Goal: Task Accomplishment & Management: Manage account settings

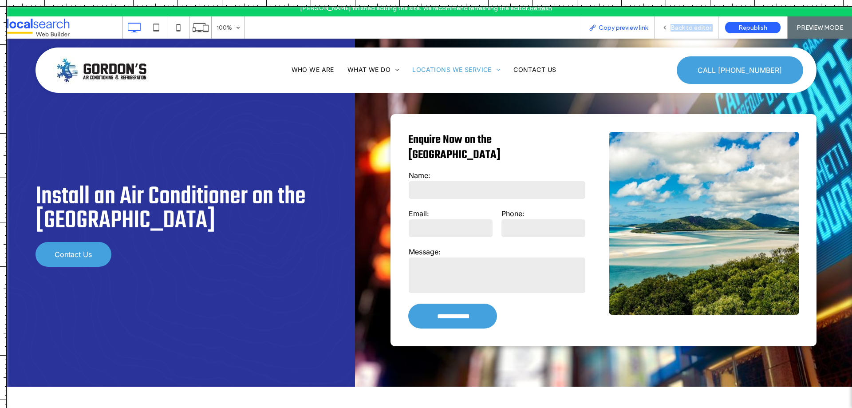
drag, startPoint x: 356, startPoint y: 235, endPoint x: 593, endPoint y: 27, distance: 315.3
click at [593, 27] on use at bounding box center [592, 28] width 6 height 6
click at [665, 25] on icon at bounding box center [664, 27] width 6 height 6
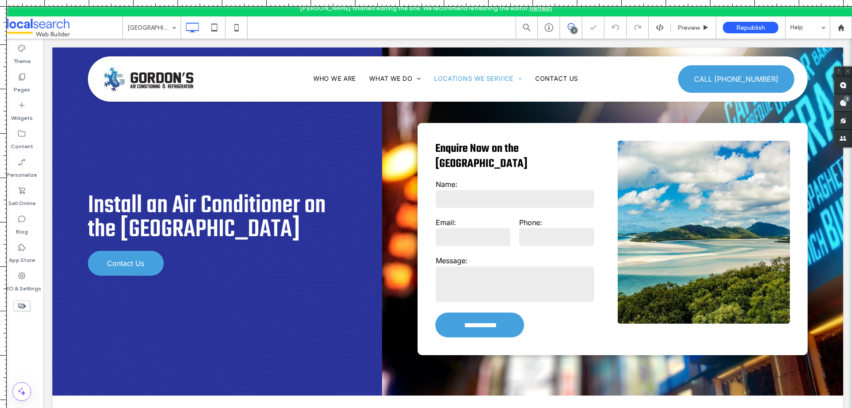
click at [841, 103] on use at bounding box center [842, 102] width 7 height 7
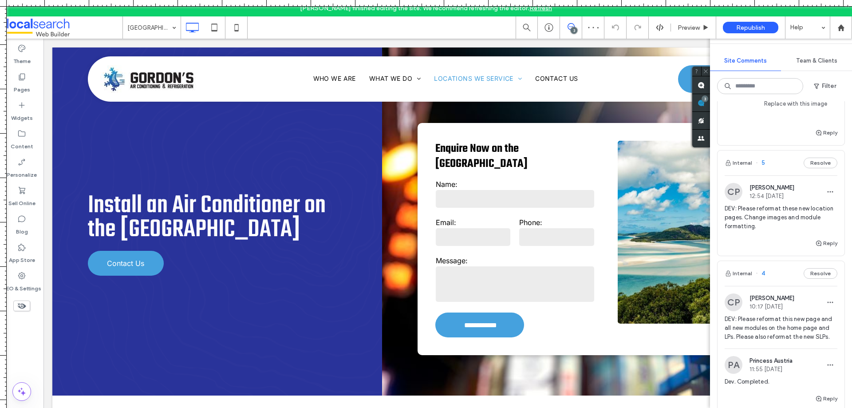
scroll to position [177, 0]
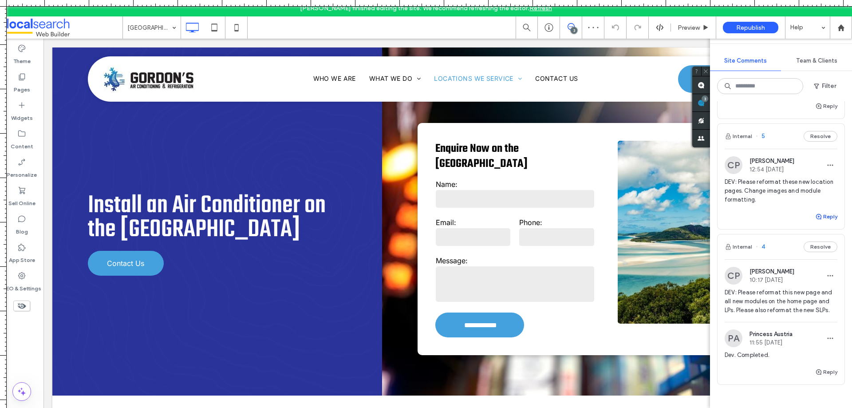
click at [819, 222] on button "Reply" at bounding box center [826, 216] width 22 height 11
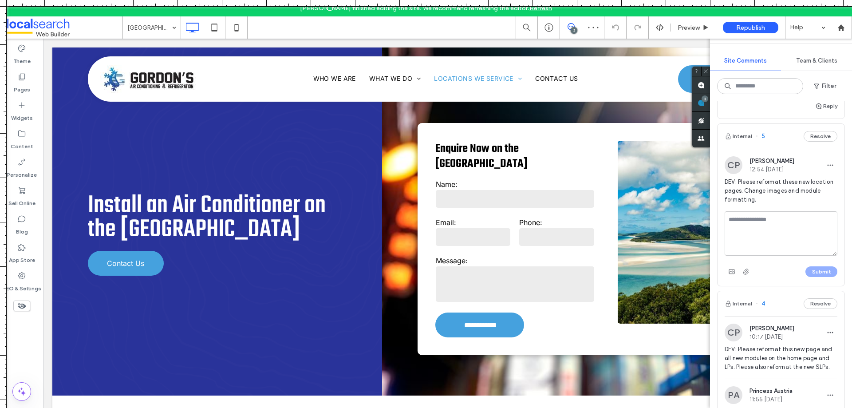
click at [783, 238] on textarea at bounding box center [780, 233] width 113 height 44
type textarea "**********"
click at [810, 277] on button "Submit" at bounding box center [821, 271] width 32 height 11
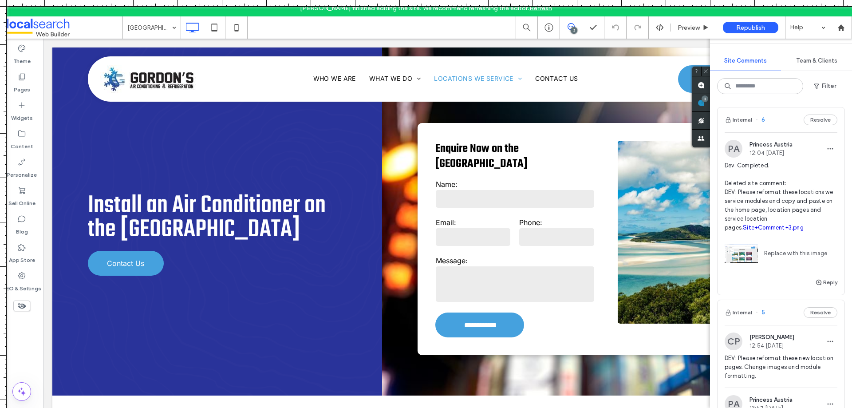
scroll to position [0, 0]
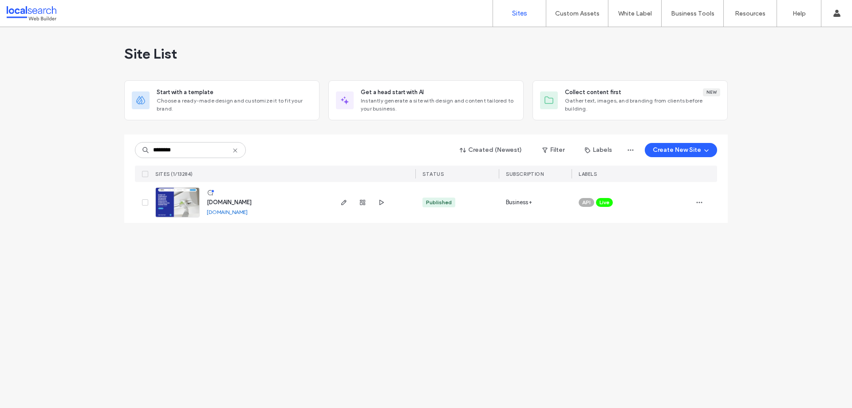
type input "********"
click at [193, 208] on link at bounding box center [177, 202] width 44 height 30
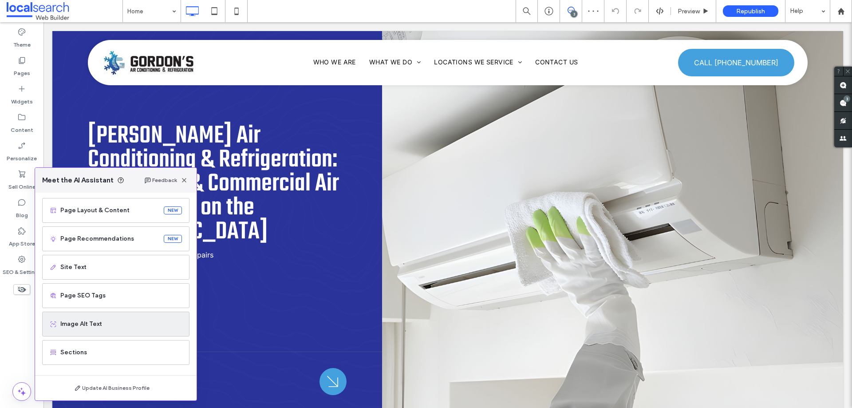
scroll to position [56, 0]
click at [109, 326] on span "Image Alt Text" at bounding box center [121, 323] width 122 height 9
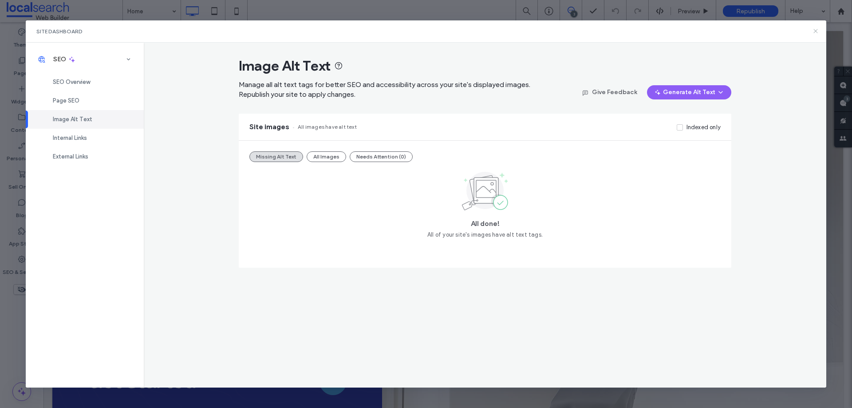
drag, startPoint x: 755, startPoint y: 24, endPoint x: 816, endPoint y: 31, distance: 60.7
click at [816, 31] on icon at bounding box center [815, 31] width 7 height 7
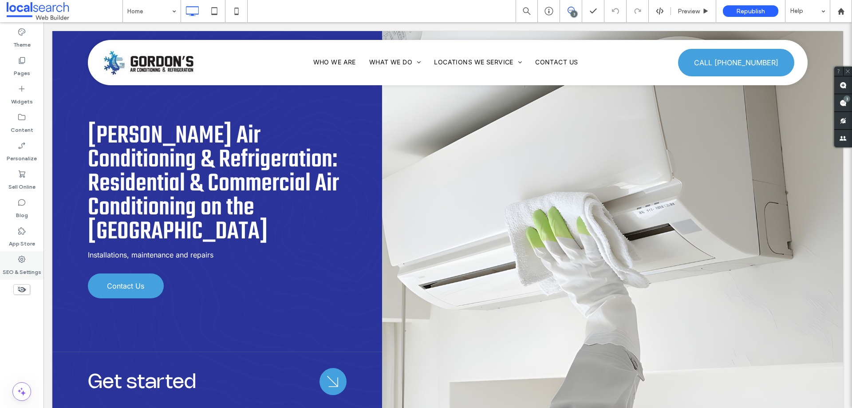
click at [23, 263] on icon at bounding box center [21, 259] width 9 height 9
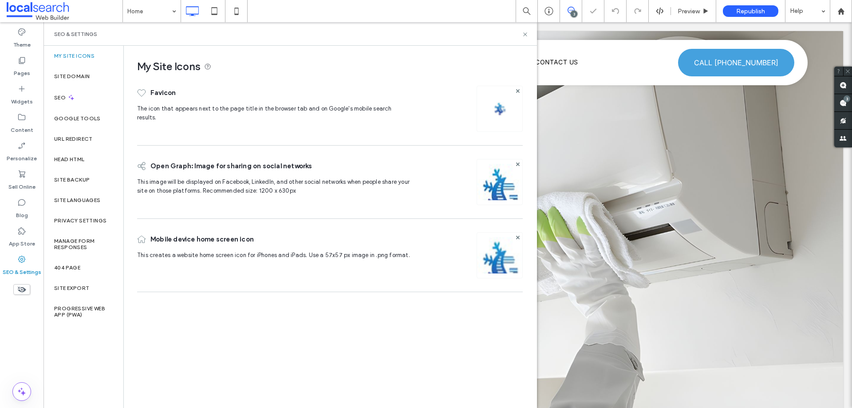
scroll to position [0, 0]
click at [69, 178] on label "Site Backup" at bounding box center [71, 180] width 35 height 6
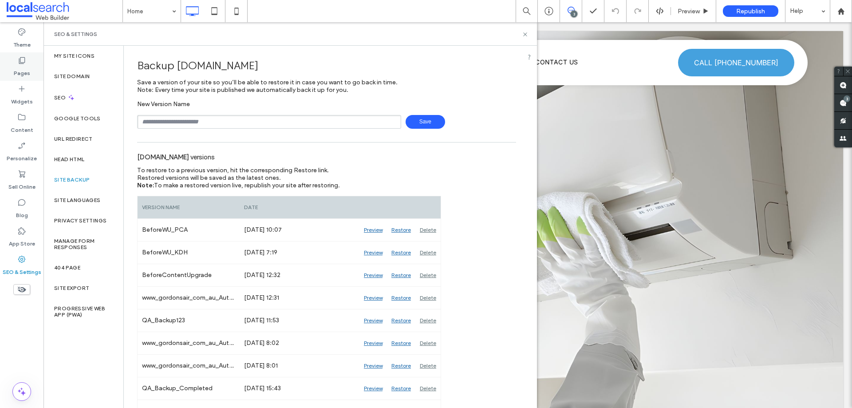
click at [23, 63] on icon at bounding box center [21, 60] width 9 height 9
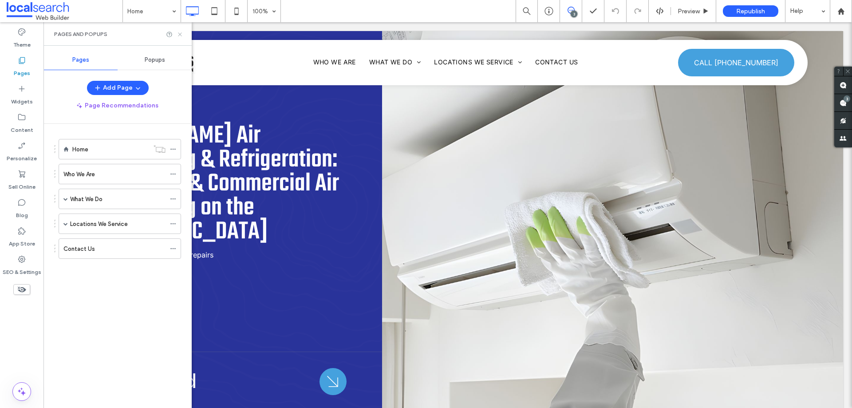
drag, startPoint x: 179, startPoint y: 32, endPoint x: 145, endPoint y: 24, distance: 34.2
click at [179, 32] on icon at bounding box center [180, 34] width 7 height 7
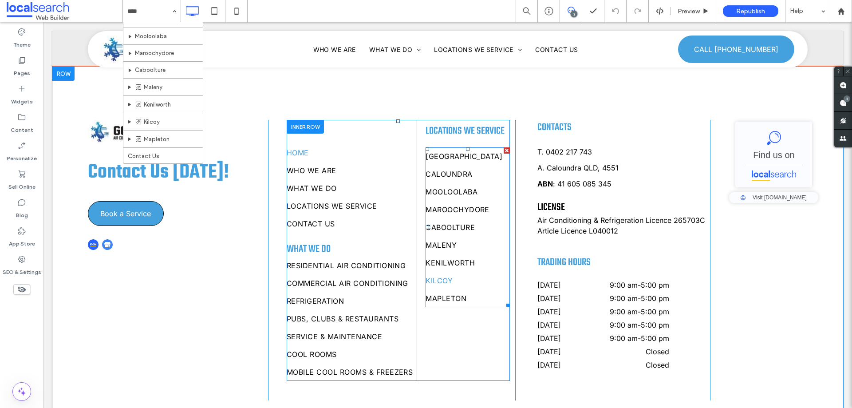
scroll to position [3018, 0]
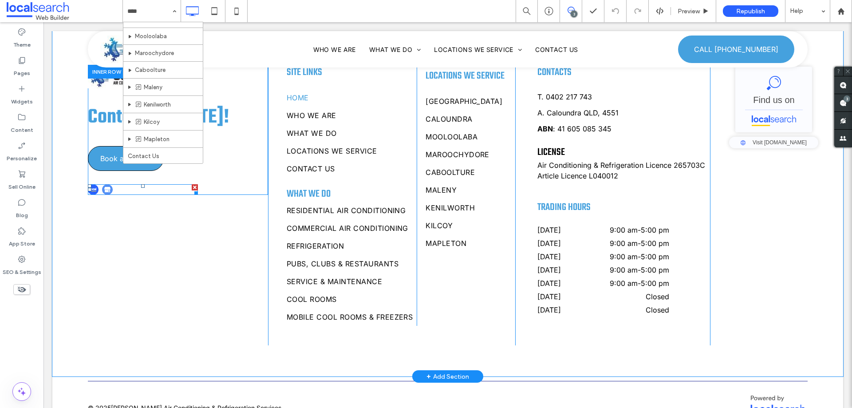
click at [105, 184] on span at bounding box center [143, 189] width 110 height 11
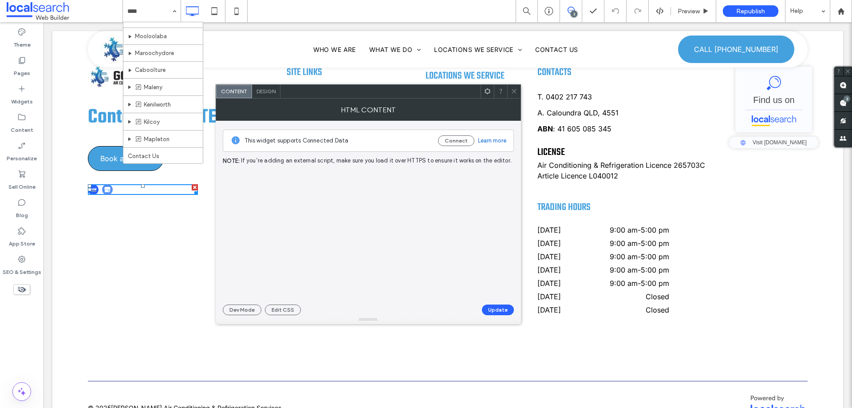
click at [105, 184] on img at bounding box center [107, 189] width 11 height 11
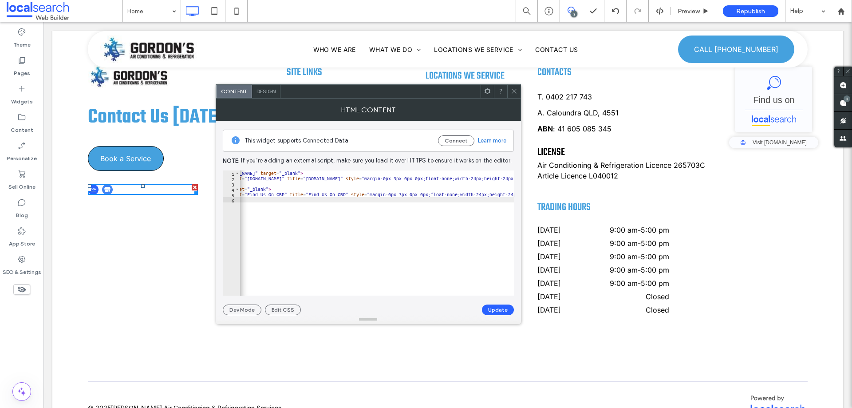
scroll to position [0, 104]
click at [511, 93] on icon at bounding box center [514, 91] width 7 height 7
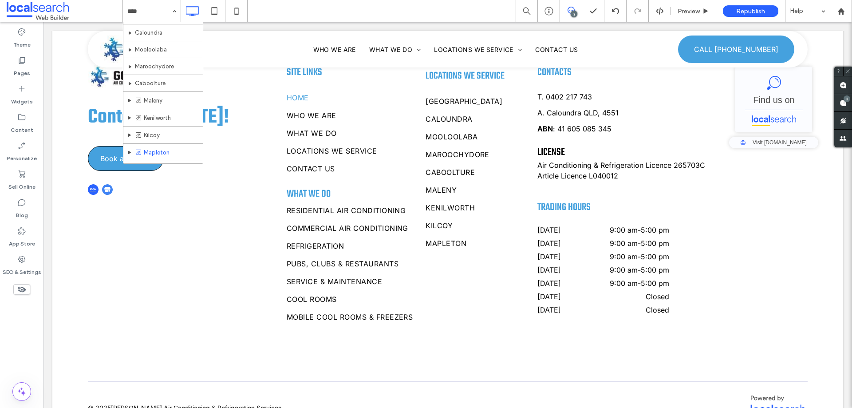
scroll to position [214, 0]
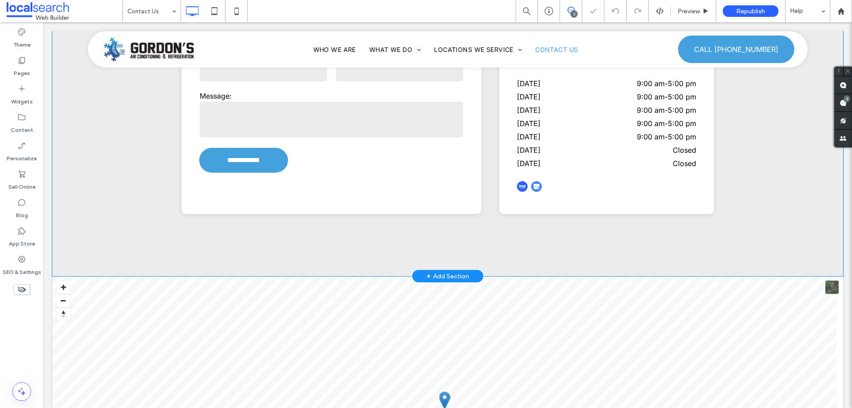
scroll to position [444, 0]
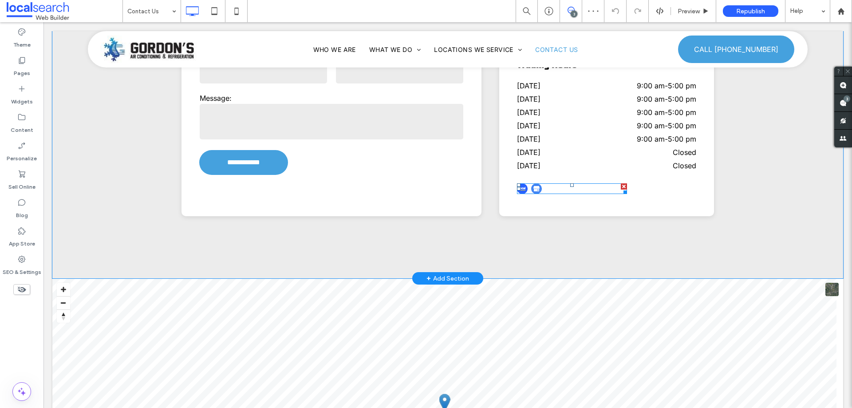
click at [522, 191] on span at bounding box center [572, 188] width 110 height 11
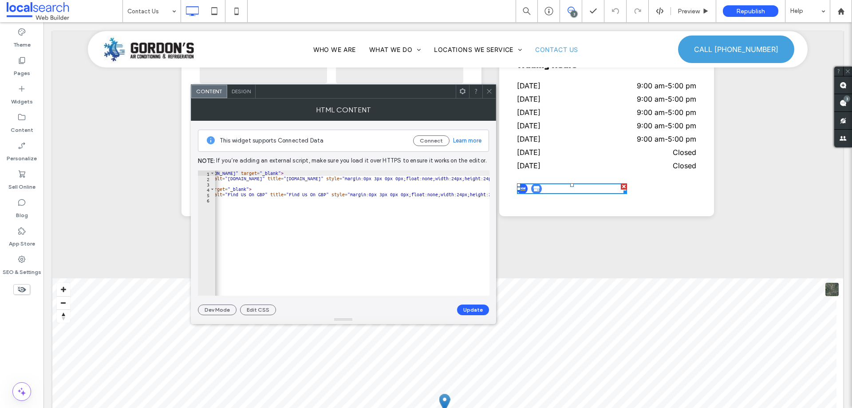
scroll to position [0, 88]
click at [488, 90] on use at bounding box center [489, 91] width 4 height 4
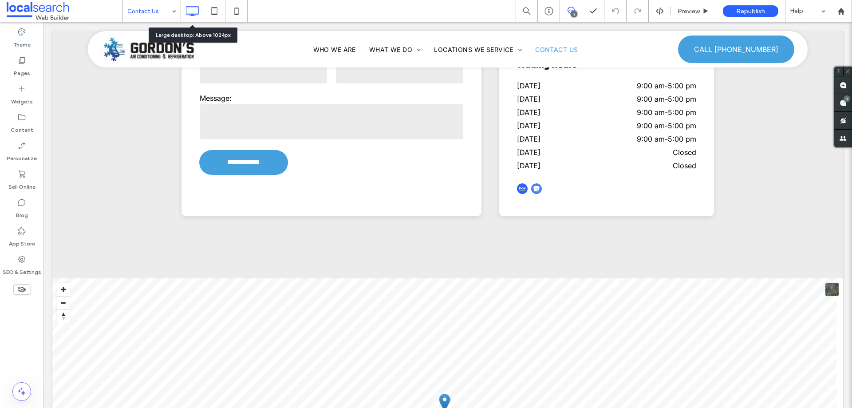
drag, startPoint x: 146, startPoint y: 8, endPoint x: 145, endPoint y: 15, distance: 7.6
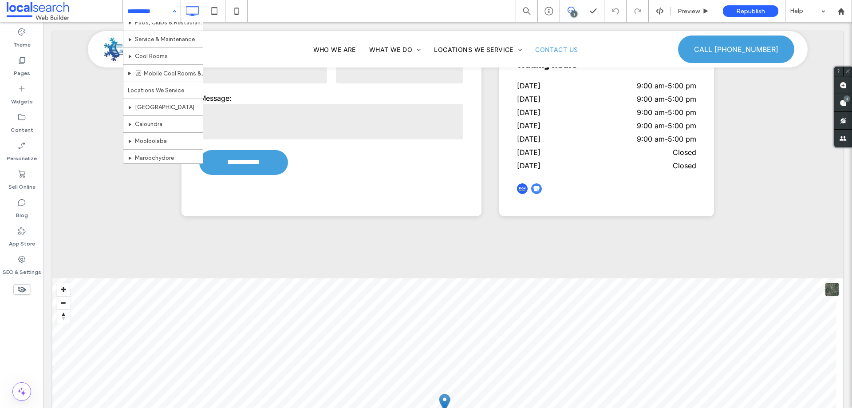
scroll to position [214, 0]
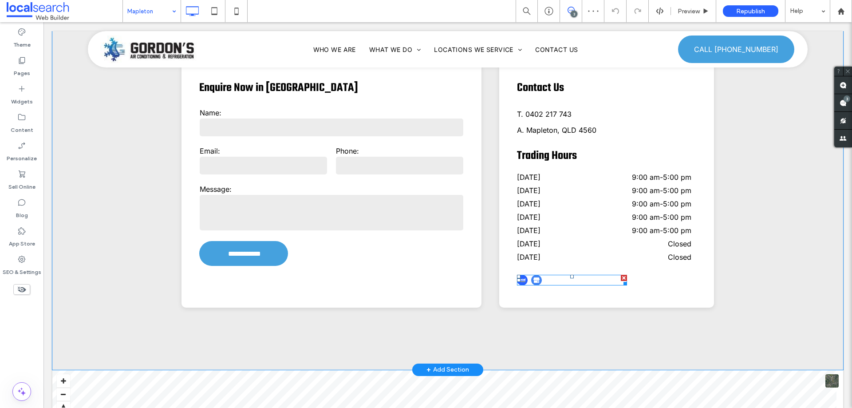
click at [523, 275] on span at bounding box center [572, 280] width 110 height 11
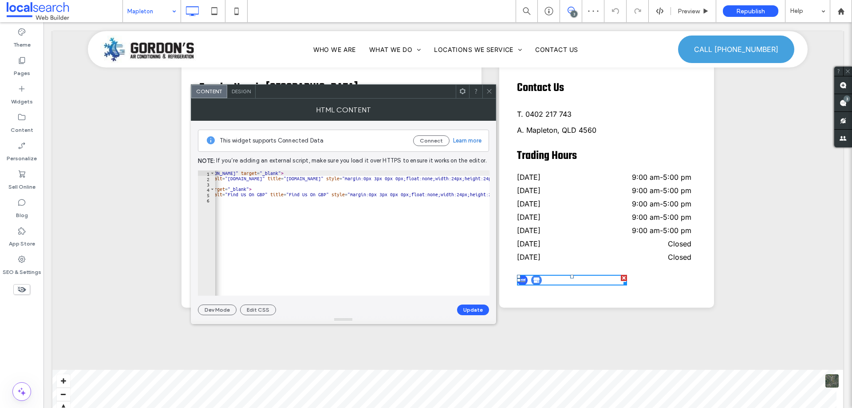
scroll to position [0, 90]
click at [488, 95] on span at bounding box center [489, 91] width 7 height 13
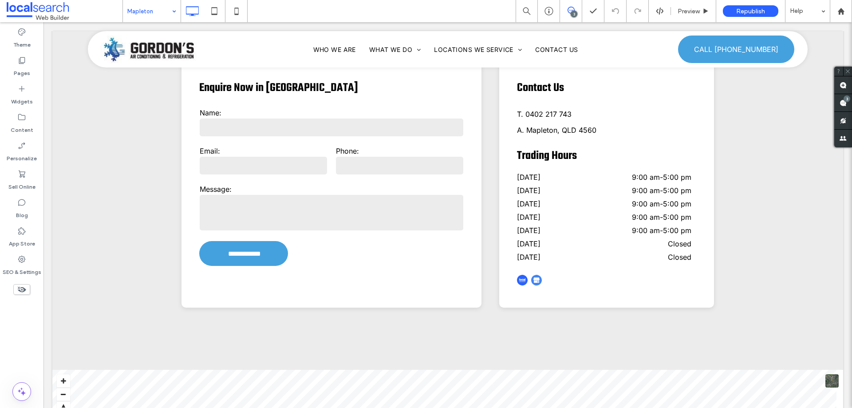
drag, startPoint x: 148, startPoint y: 15, endPoint x: 145, endPoint y: 20, distance: 5.6
click at [152, 21] on input at bounding box center [149, 11] width 44 height 22
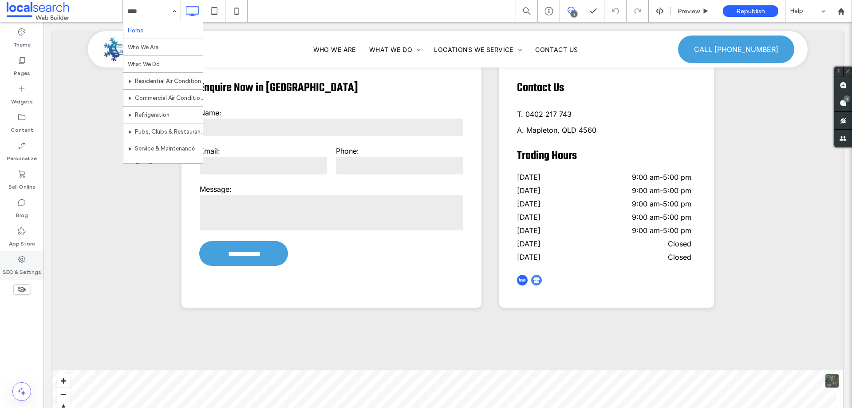
click at [25, 263] on label "SEO & Settings" at bounding box center [22, 269] width 39 height 12
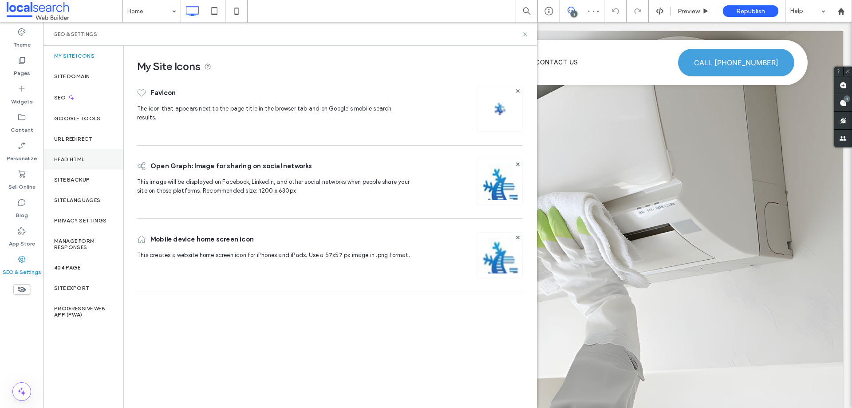
click at [72, 160] on label "Head HTML" at bounding box center [69, 159] width 31 height 6
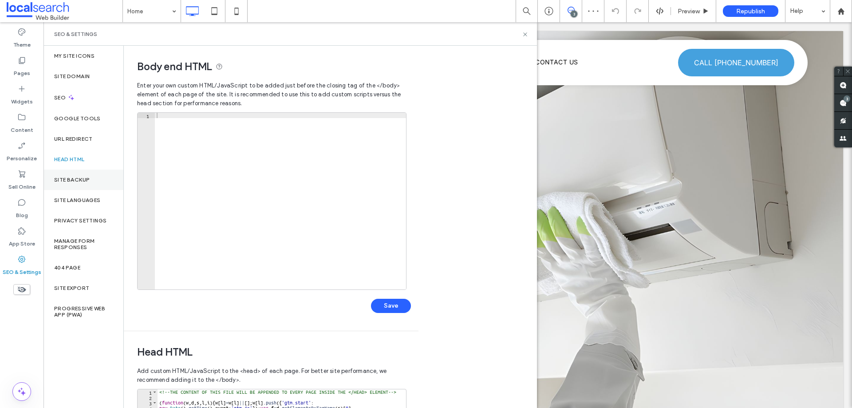
click at [75, 177] on label "Site Backup" at bounding box center [71, 180] width 35 height 6
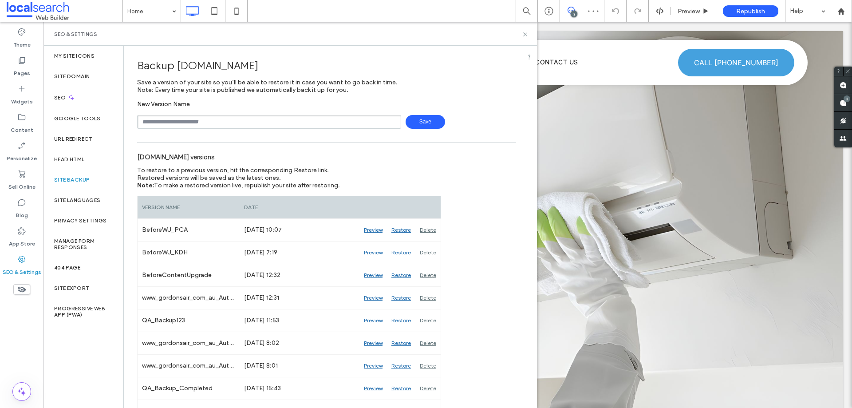
click at [188, 116] on input "text" at bounding box center [269, 122] width 264 height 14
click at [189, 123] on input "text" at bounding box center [269, 122] width 264 height 14
type input "*****"
click at [24, 67] on label "Pages" at bounding box center [22, 71] width 16 height 12
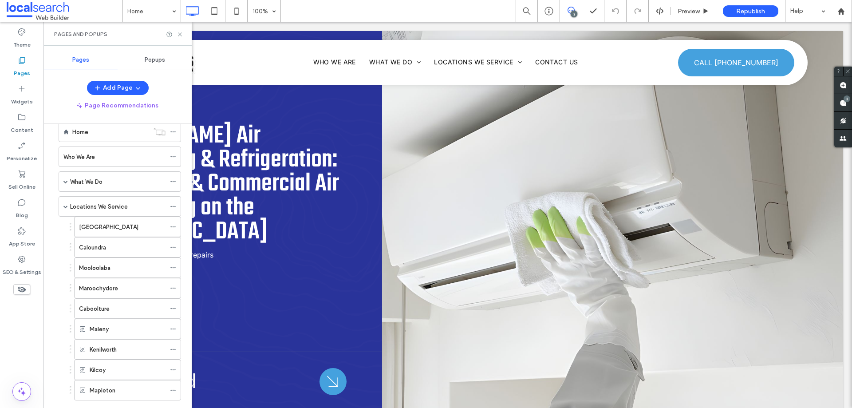
scroll to position [17, 0]
drag, startPoint x: 66, startPoint y: 177, endPoint x: 73, endPoint y: 185, distance: 10.4
click at [66, 178] on span at bounding box center [65, 182] width 4 height 20
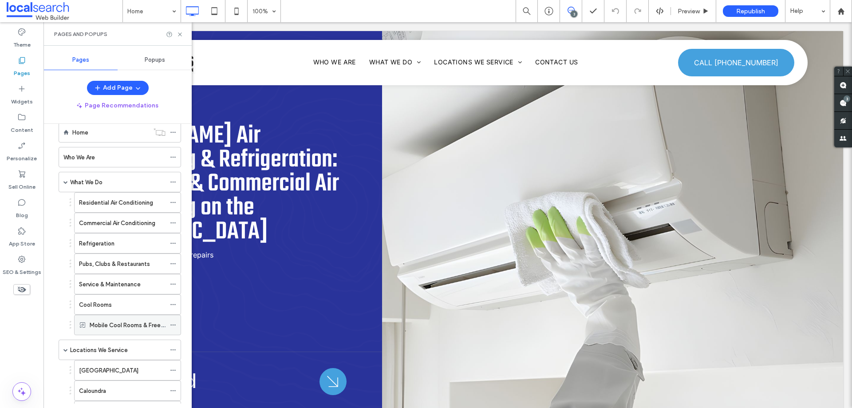
click at [173, 326] on icon at bounding box center [173, 325] width 6 height 6
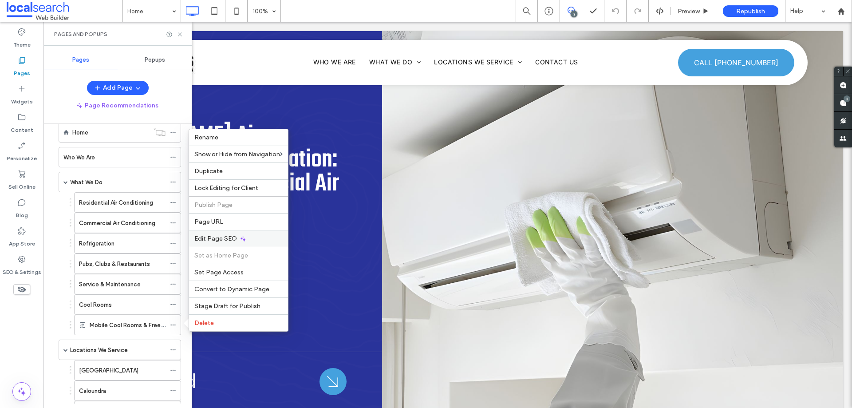
click at [220, 237] on span "Edit Page SEO" at bounding box center [215, 239] width 43 height 8
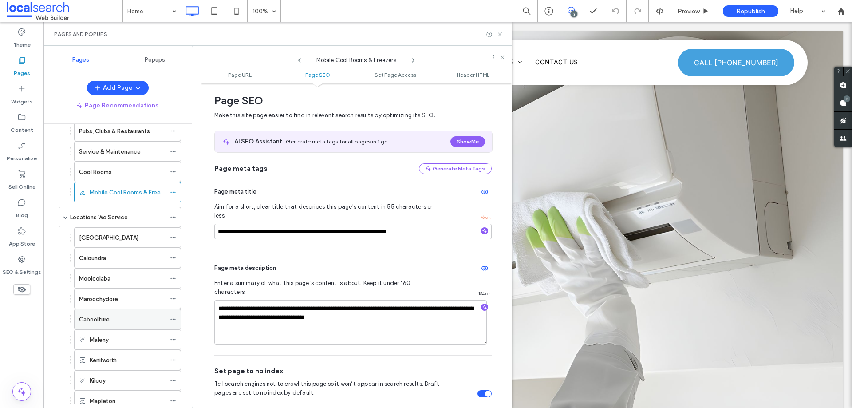
scroll to position [150, 0]
click at [172, 340] on icon at bounding box center [173, 339] width 6 height 6
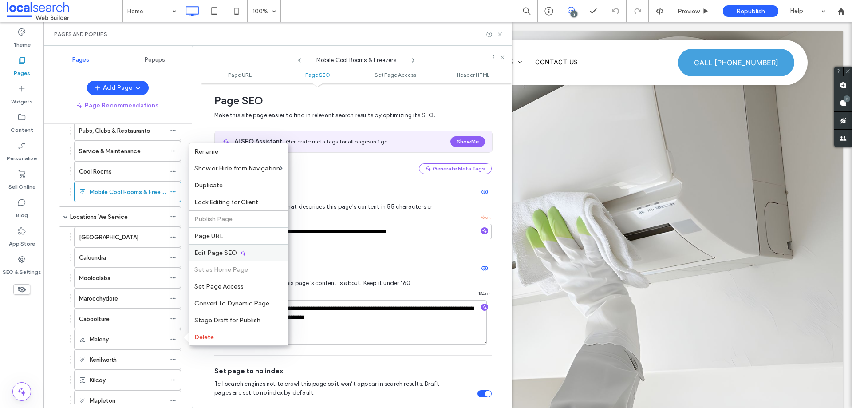
click at [229, 253] on span "Edit Page SEO" at bounding box center [215, 253] width 43 height 8
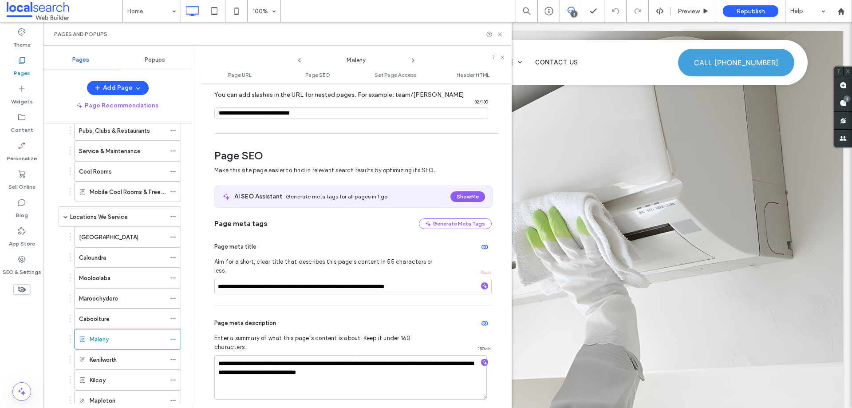
scroll to position [122, 0]
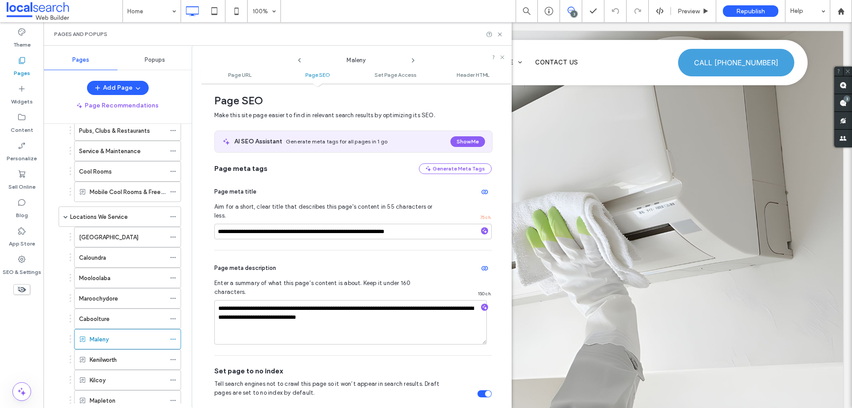
click at [413, 58] on icon at bounding box center [412, 60] width 7 height 7
drag, startPoint x: 499, startPoint y: 34, endPoint x: 436, endPoint y: 16, distance: 65.1
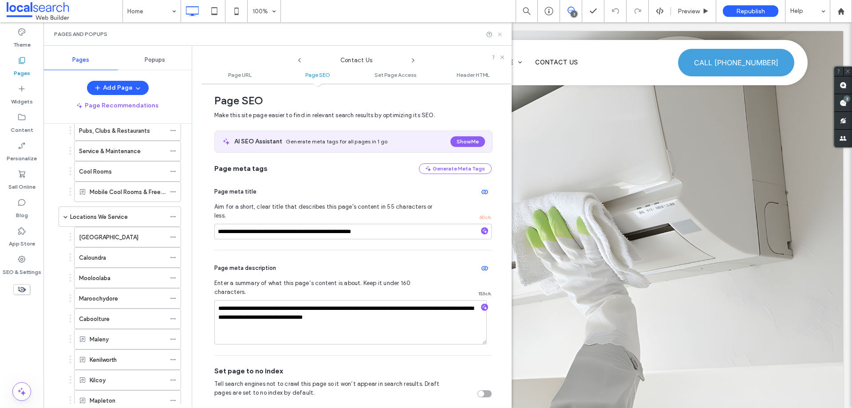
click at [499, 34] on use at bounding box center [500, 34] width 4 height 4
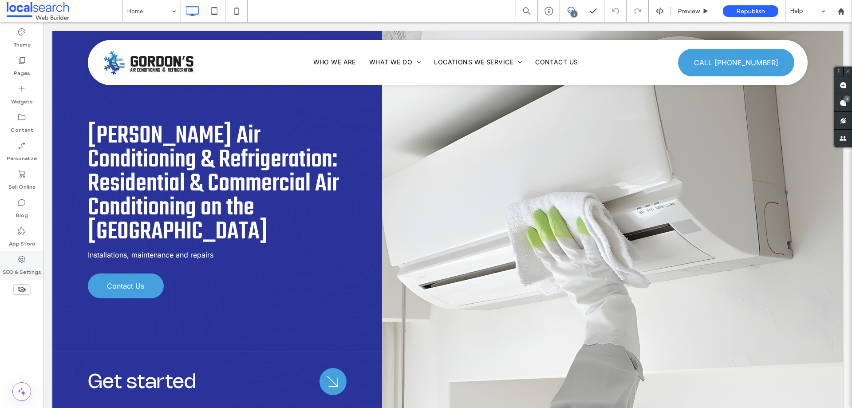
click at [22, 262] on icon at bounding box center [21, 259] width 9 height 9
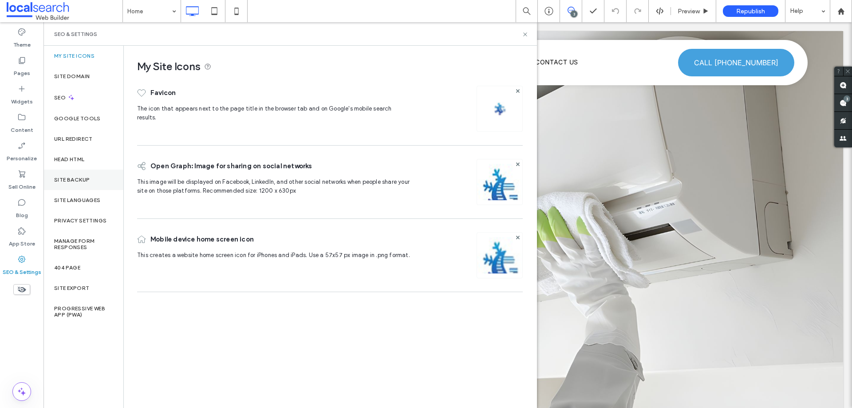
click at [67, 178] on label "Site Backup" at bounding box center [71, 180] width 35 height 6
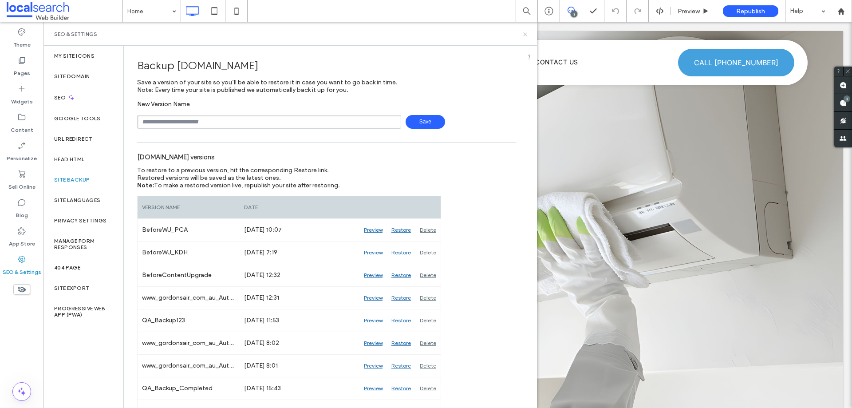
click at [525, 34] on use at bounding box center [525, 34] width 4 height 4
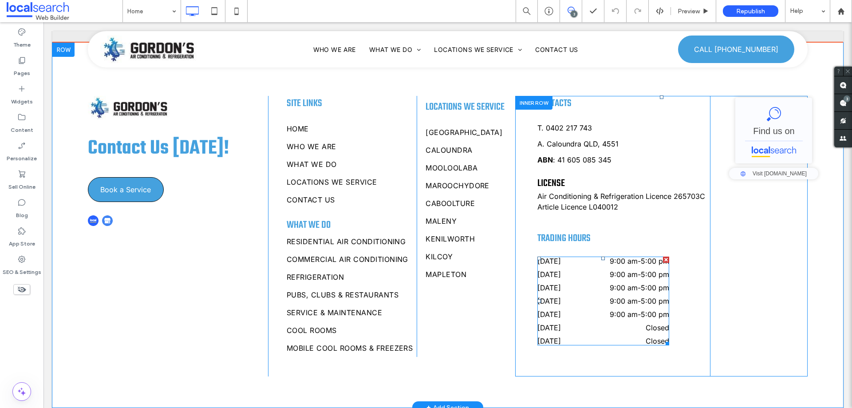
scroll to position [2974, 0]
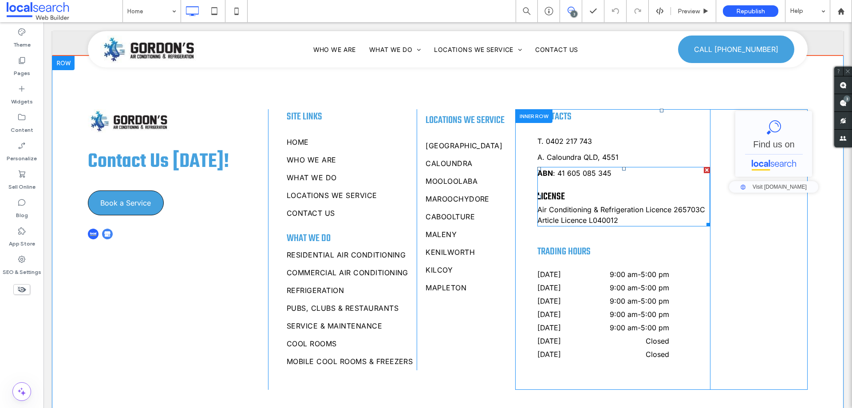
click at [616, 205] on span "Air Conditioning & Refrigeration Licence 265703C" at bounding box center [621, 209] width 168 height 9
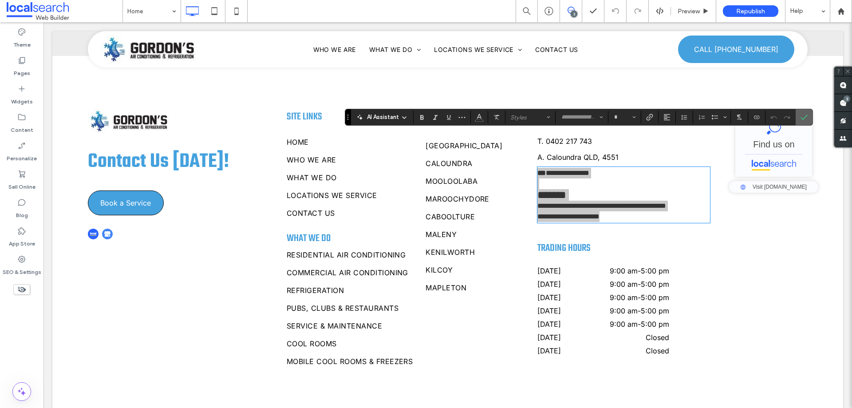
click at [806, 113] on span "Confirm" at bounding box center [803, 117] width 7 height 15
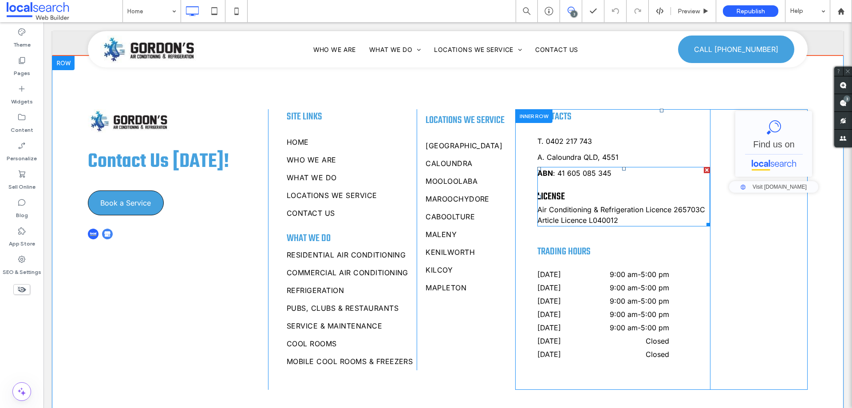
click at [565, 189] on h6 "LICENSE" at bounding box center [623, 196] width 173 height 15
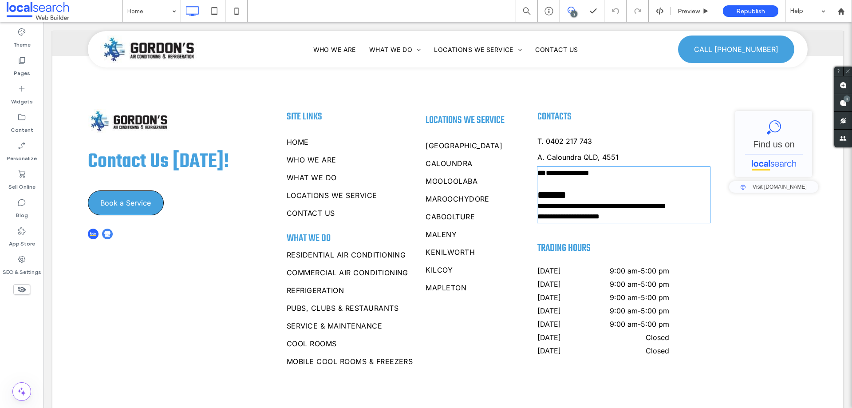
click at [564, 189] on h6 "*******" at bounding box center [623, 195] width 173 height 12
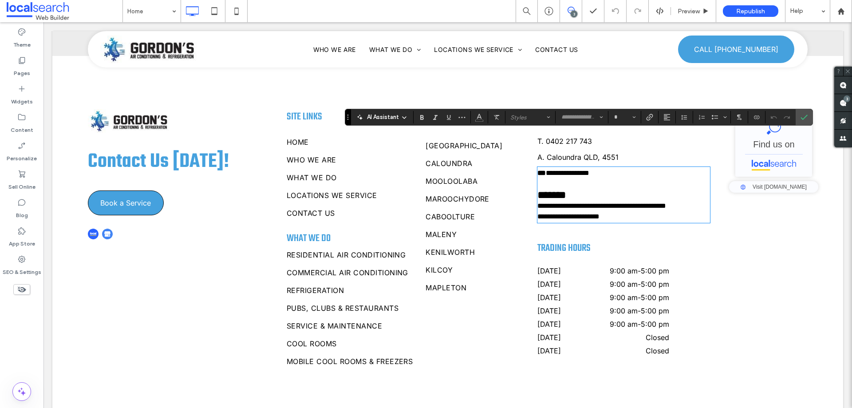
type input "****"
type input "**"
click at [559, 189] on span "*******" at bounding box center [551, 194] width 29 height 11
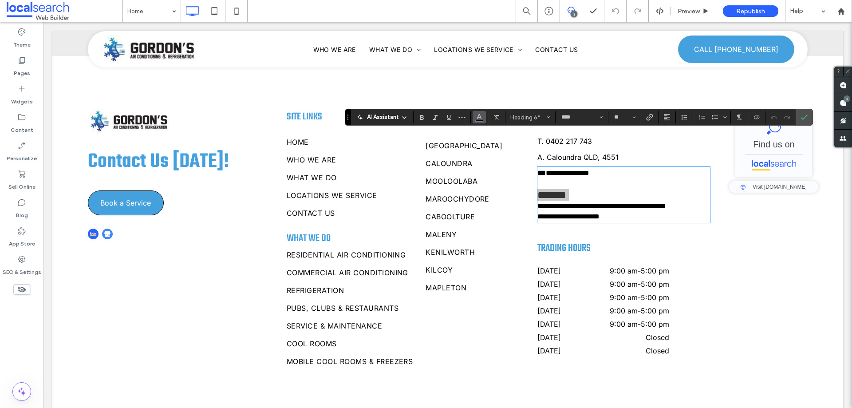
click at [477, 118] on use "Color" at bounding box center [478, 116] width 5 height 5
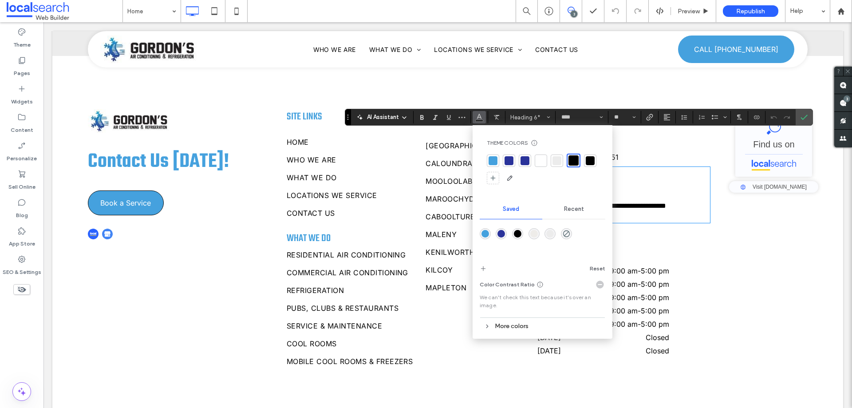
click at [492, 160] on div at bounding box center [492, 160] width 9 height 9
click at [488, 157] on div at bounding box center [492, 159] width 9 height 9
click at [633, 178] on p at bounding box center [623, 183] width 173 height 11
type input "*****"
type input "**"
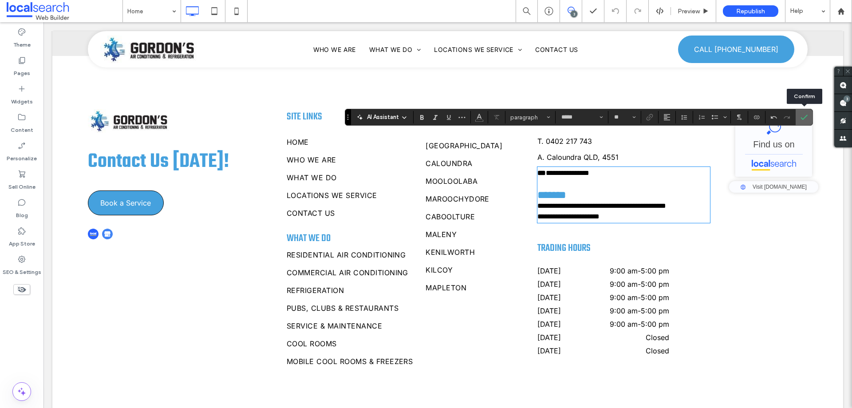
drag, startPoint x: 804, startPoint y: 118, endPoint x: 736, endPoint y: 169, distance: 85.2
click at [804, 118] on icon "Confirm" at bounding box center [803, 117] width 7 height 7
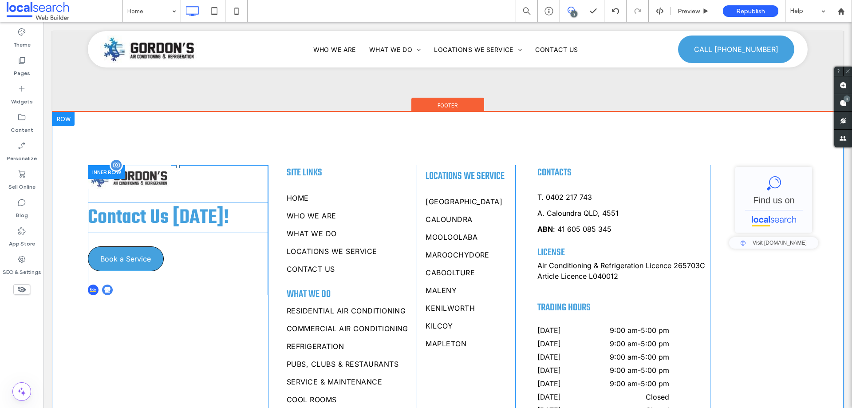
scroll to position [2885, 0]
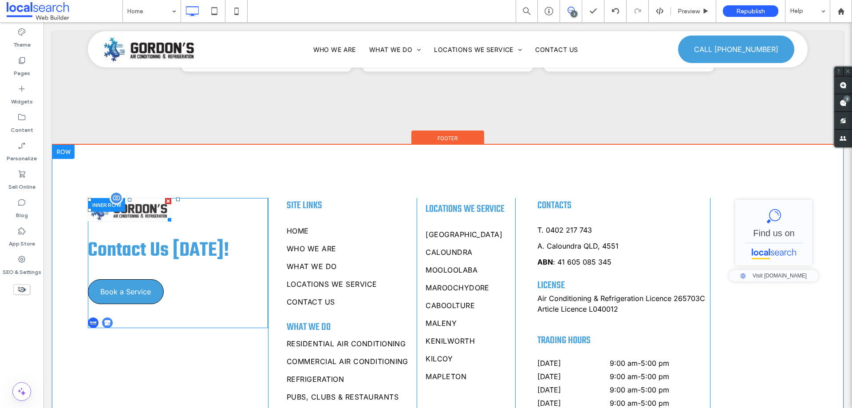
click at [149, 198] on img at bounding box center [129, 210] width 83 height 24
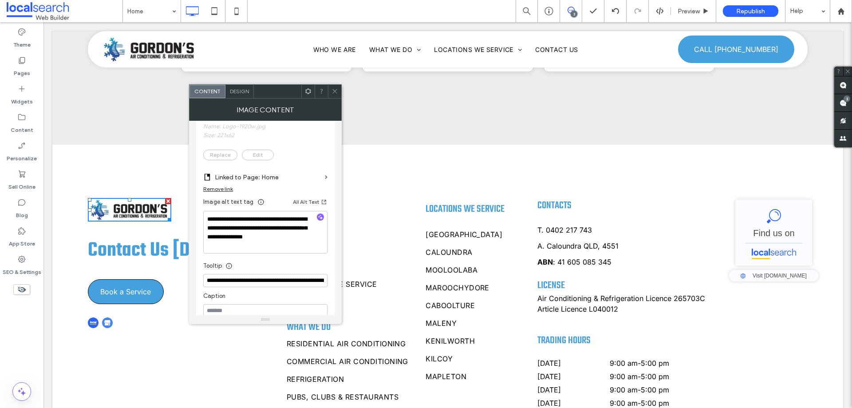
scroll to position [266, 0]
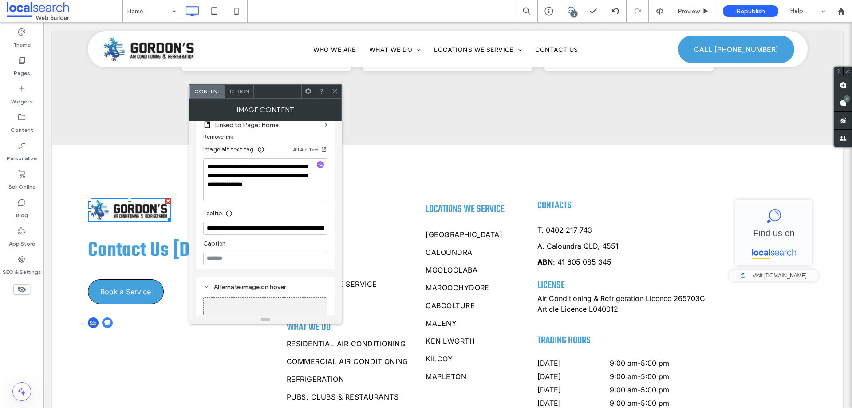
click at [339, 91] on div at bounding box center [334, 91] width 13 height 13
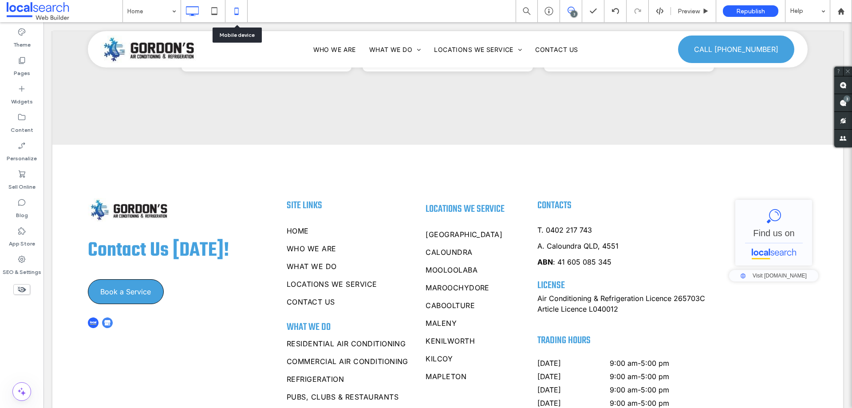
click at [241, 9] on icon at bounding box center [237, 11] width 18 height 18
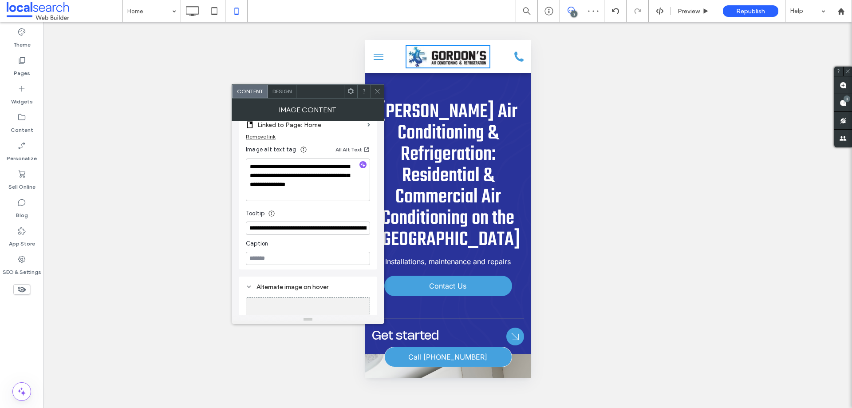
click at [379, 90] on icon at bounding box center [377, 91] width 7 height 7
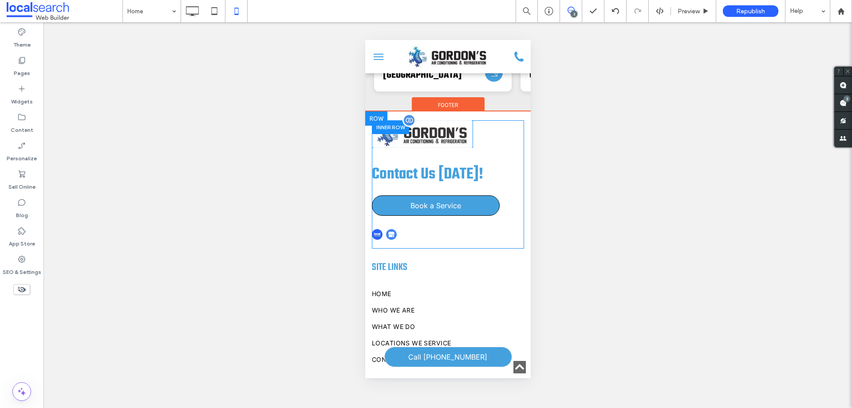
scroll to position [2064, 0]
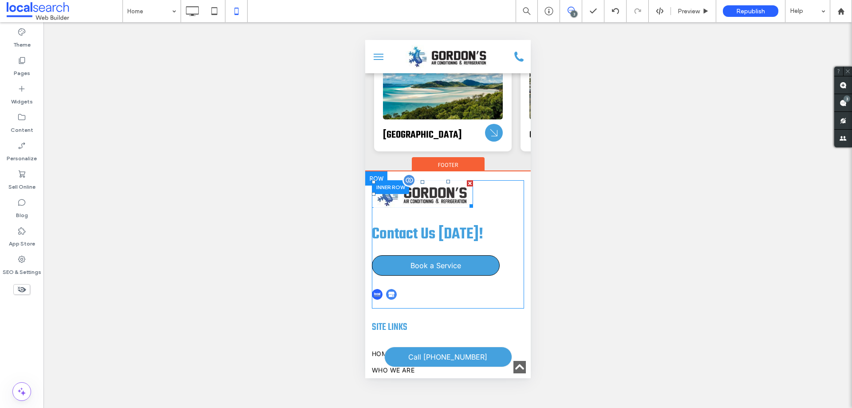
click at [425, 208] on img at bounding box center [422, 194] width 98 height 28
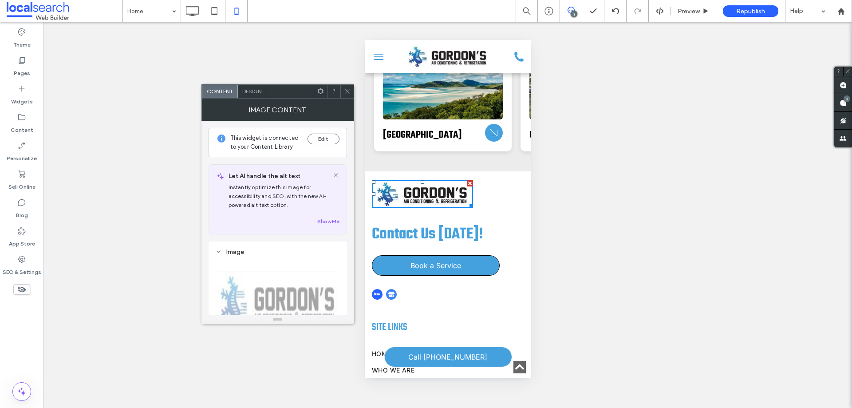
scroll to position [266, 0]
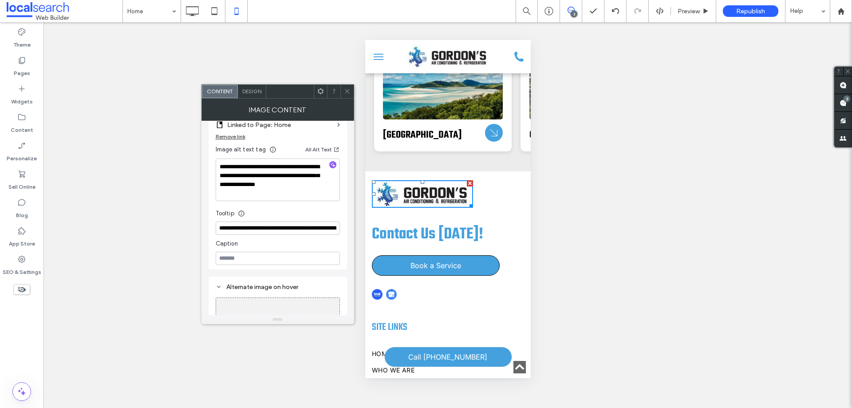
click at [342, 89] on div at bounding box center [346, 91] width 13 height 13
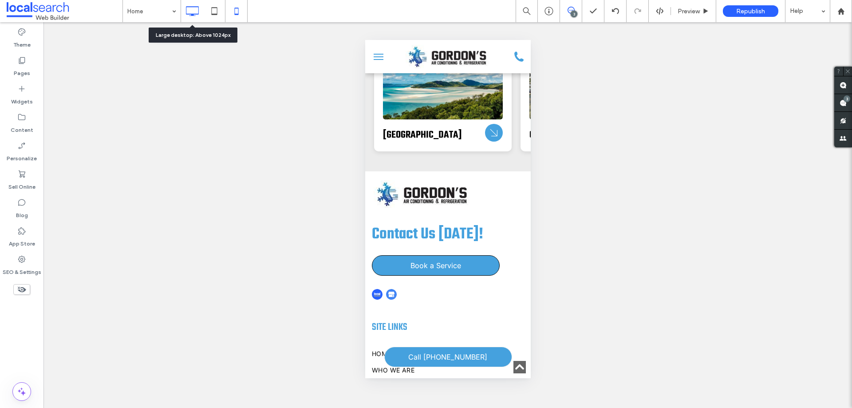
click at [193, 9] on icon at bounding box center [192, 11] width 18 height 18
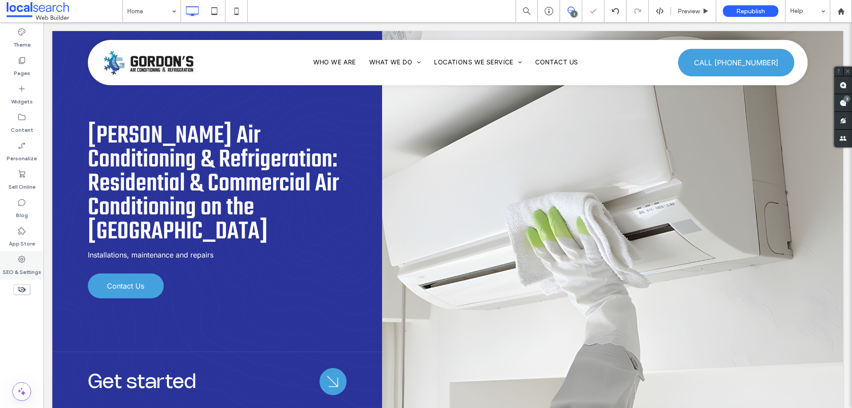
scroll to position [0, 0]
click at [5, 260] on div "SEO & Settings" at bounding box center [21, 265] width 43 height 28
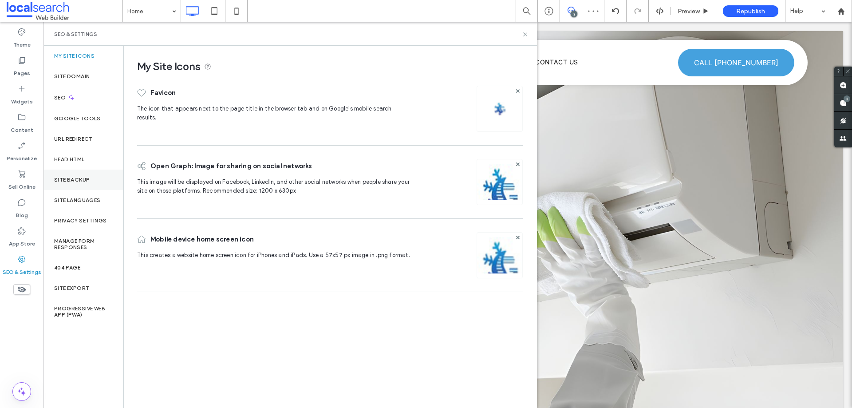
click at [75, 182] on label "Site Backup" at bounding box center [71, 180] width 35 height 6
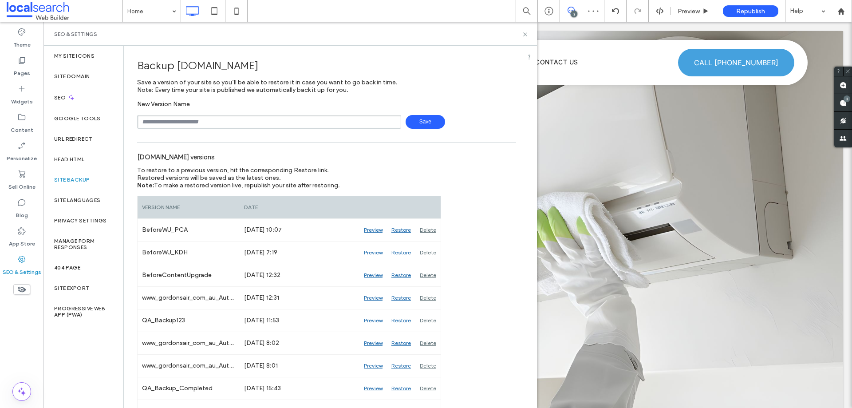
click at [192, 120] on input "text" at bounding box center [269, 122] width 264 height 14
type input "**********"
click at [420, 119] on span "Save" at bounding box center [424, 122] width 39 height 14
click at [524, 32] on icon at bounding box center [525, 34] width 7 height 7
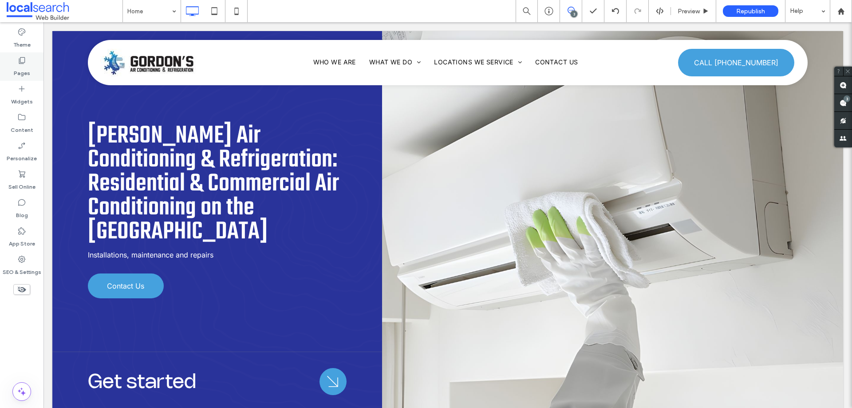
click at [23, 62] on icon at bounding box center [21, 60] width 9 height 9
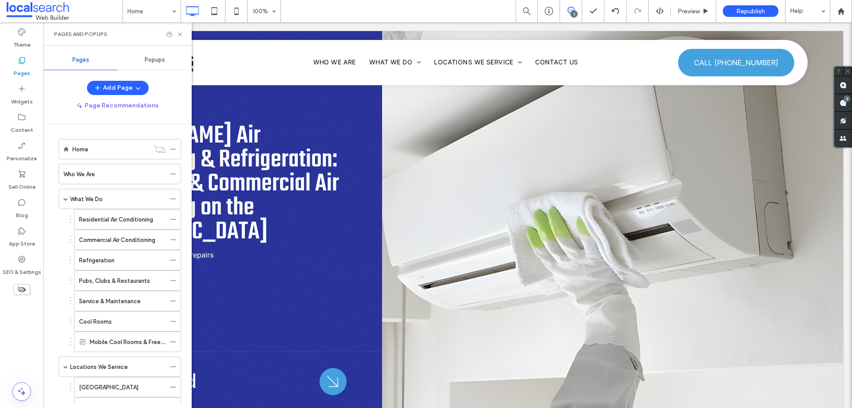
click at [153, 62] on span "Popups" at bounding box center [155, 59] width 20 height 7
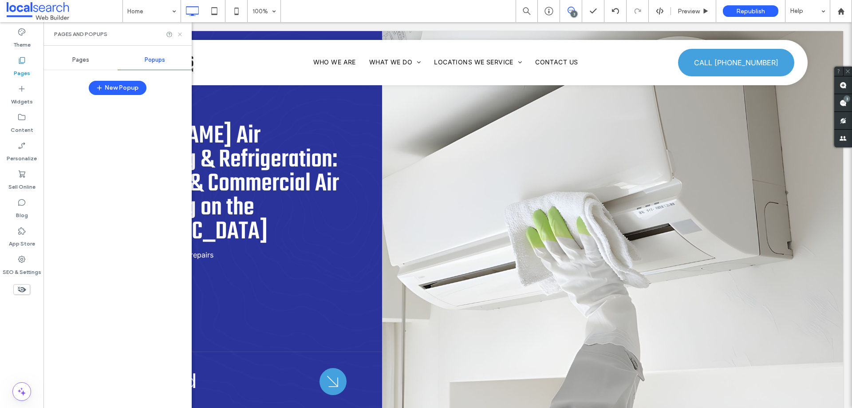
click at [179, 32] on icon at bounding box center [180, 34] width 7 height 7
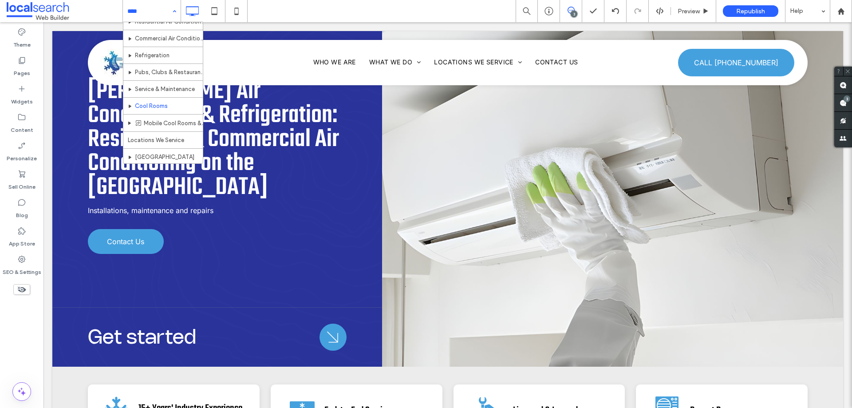
scroll to position [81, 0]
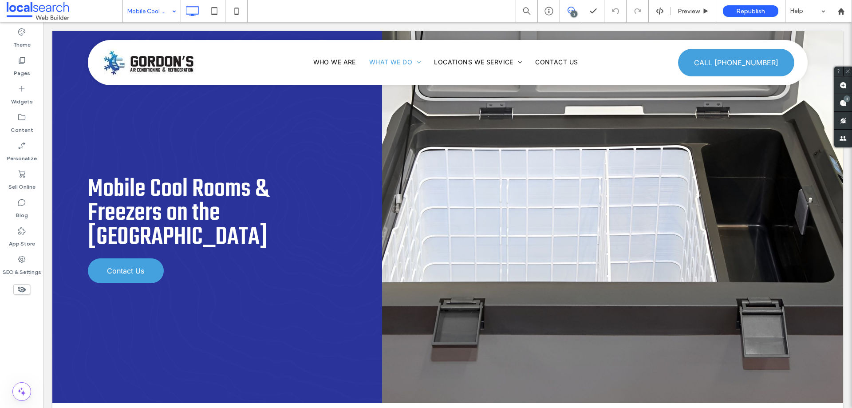
click at [145, 18] on input at bounding box center [149, 11] width 44 height 22
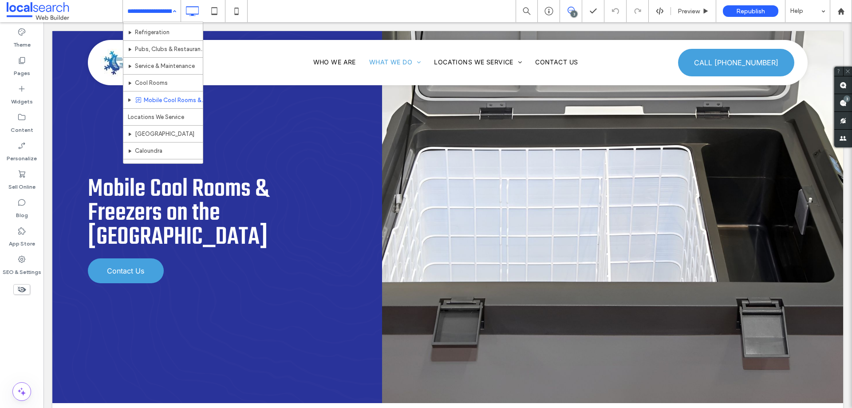
scroll to position [214, 0]
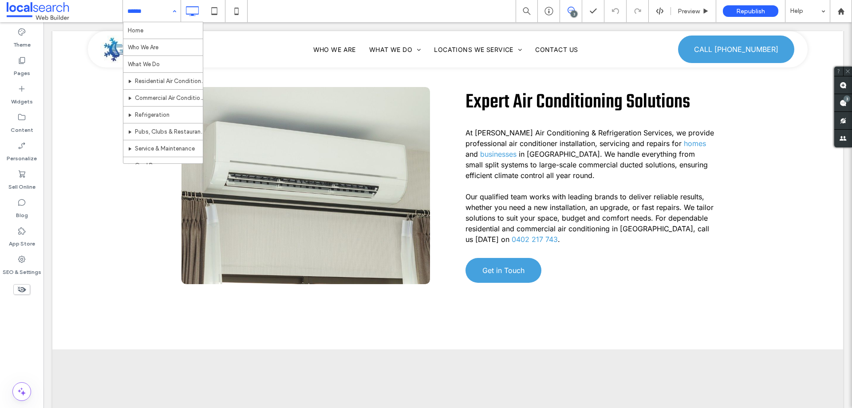
scroll to position [310, 0]
